Goal: Find specific fact: Find specific fact

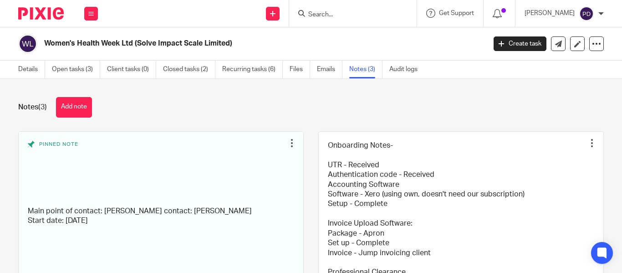
click at [308, 10] on form at bounding box center [356, 13] width 97 height 11
click at [308, 15] on input "Search" at bounding box center [349, 15] width 82 height 8
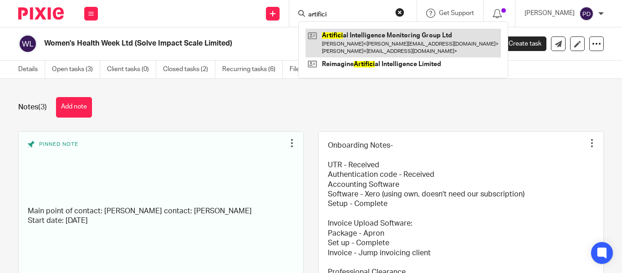
type input "artifici"
click at [335, 32] on link at bounding box center [403, 43] width 195 height 28
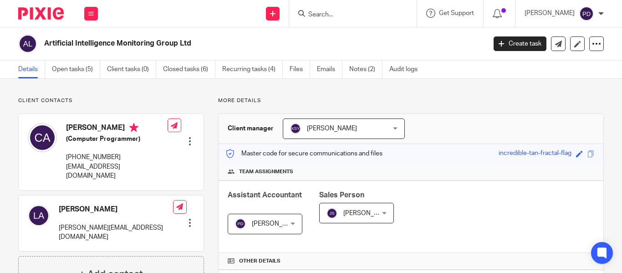
scroll to position [319, 0]
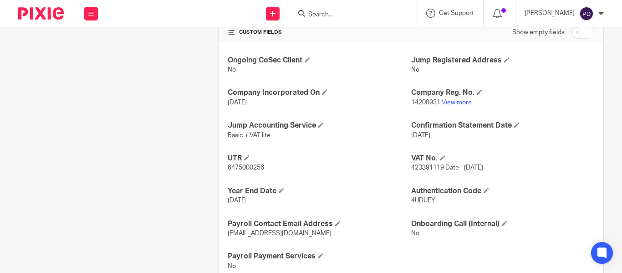
click at [420, 99] on span "14200931" at bounding box center [425, 102] width 29 height 6
copy p "14200931"
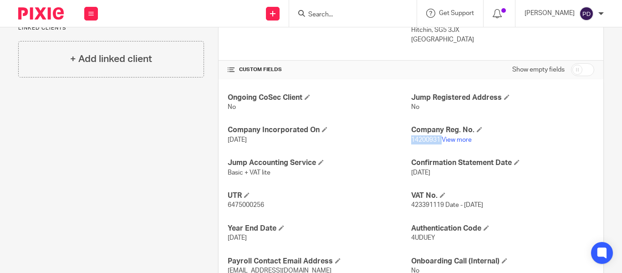
scroll to position [349, 0]
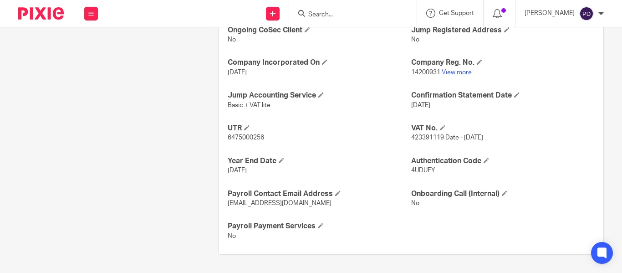
click at [420, 169] on span "4UDUEY" at bounding box center [423, 170] width 24 height 6
copy span "4UDUEY"
click at [445, 73] on link "View more" at bounding box center [457, 72] width 30 height 6
